Goal: Task Accomplishment & Management: Manage account settings

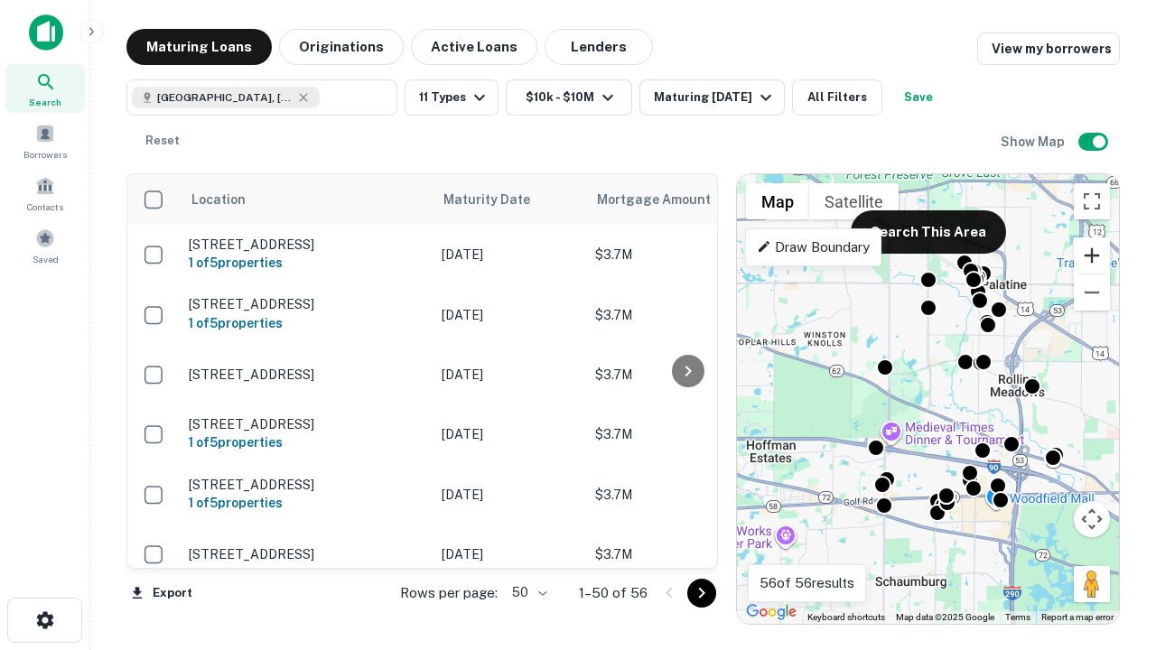
click at [1092, 256] on button "Zoom in" at bounding box center [1092, 256] width 36 height 36
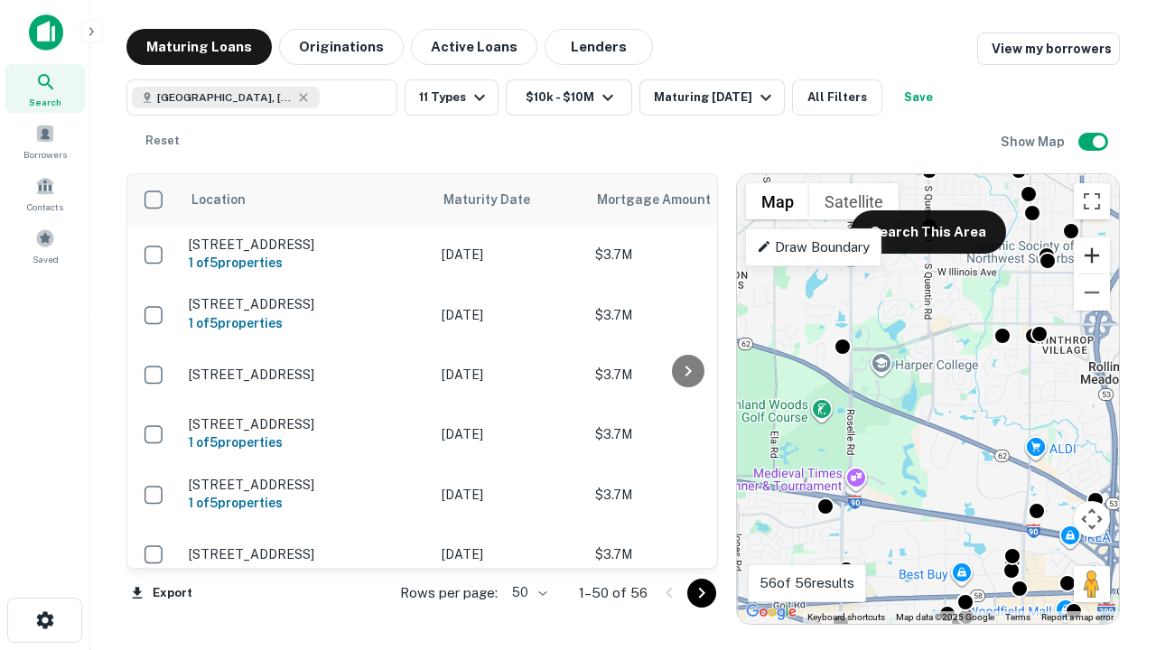
click at [1092, 256] on button "Zoom in" at bounding box center [1092, 256] width 36 height 36
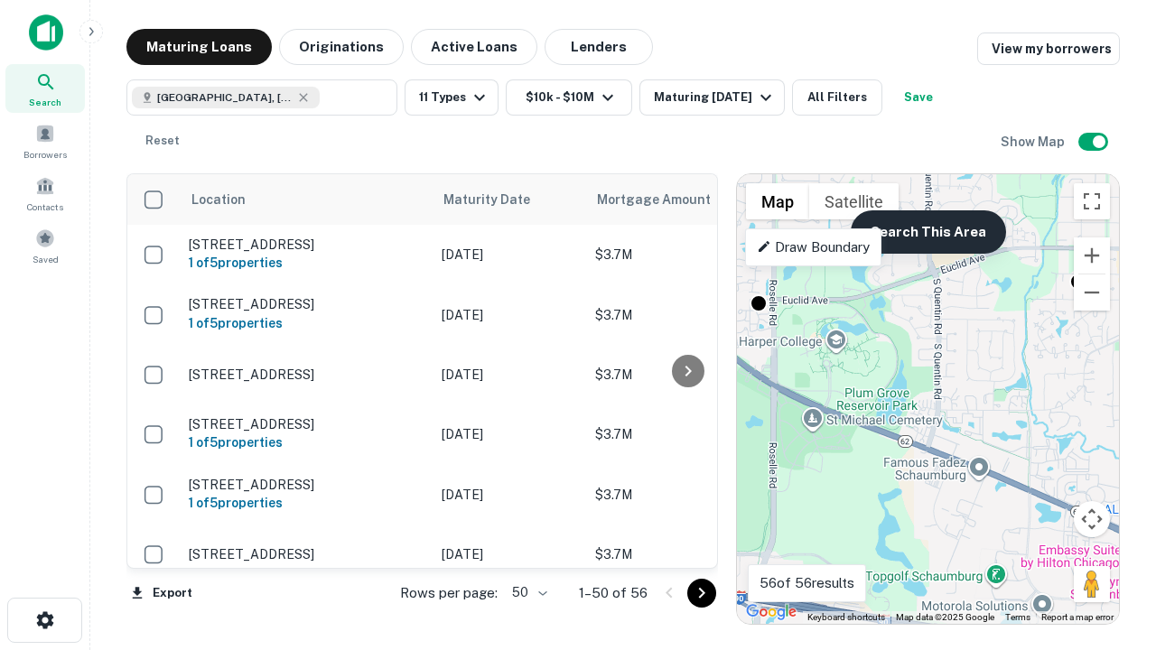
click at [927, 232] on button "Search This Area" at bounding box center [928, 231] width 155 height 43
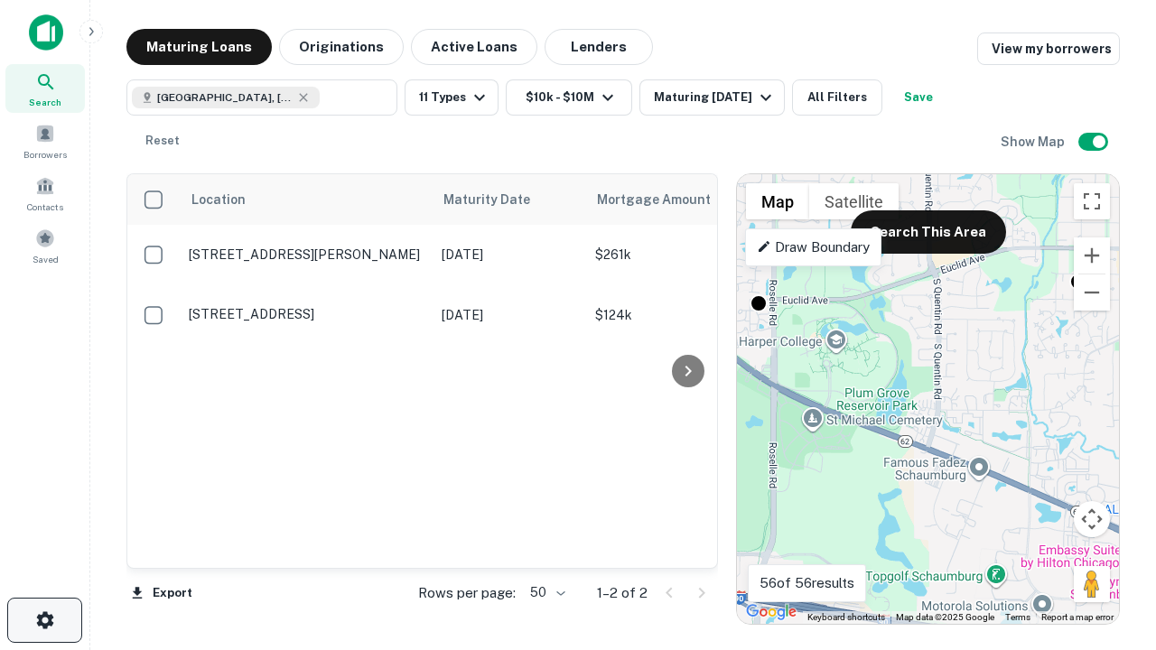
click at [44, 620] on icon "button" at bounding box center [45, 621] width 22 height 22
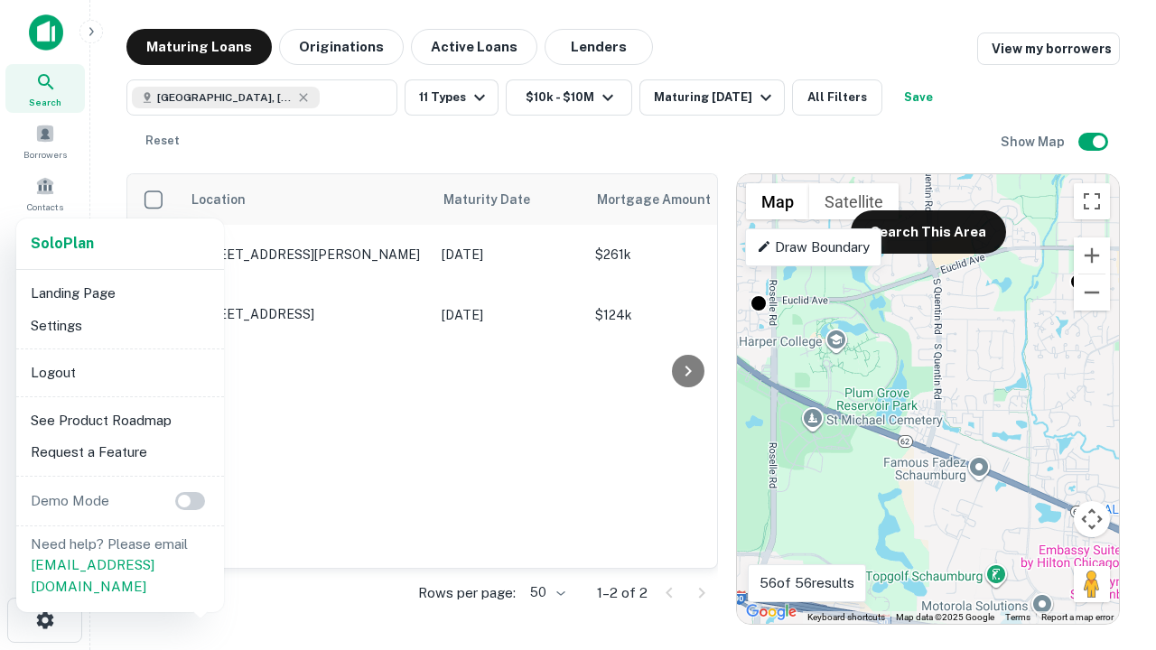
click at [119, 372] on li "Logout" at bounding box center [119, 373] width 193 height 33
